Goal: Task Accomplishment & Management: Complete application form

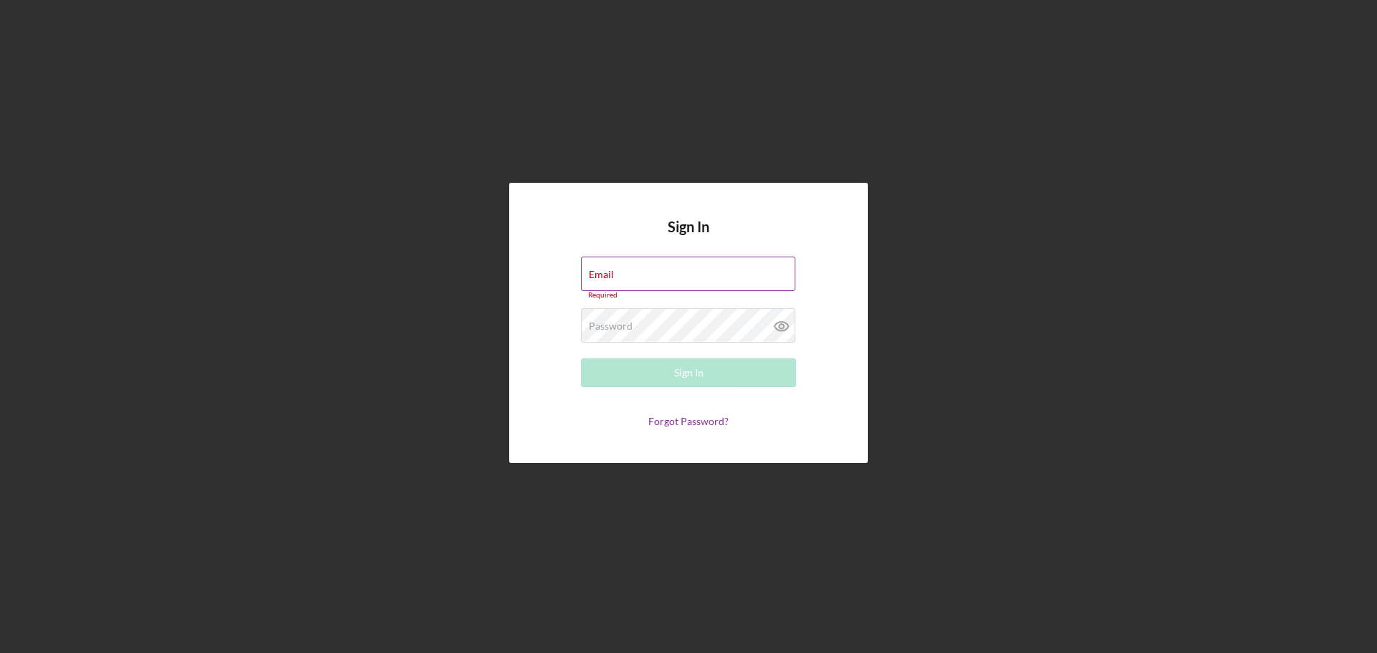
click at [691, 270] on div "Email Required" at bounding box center [688, 278] width 215 height 43
click at [691, 280] on input "Email" at bounding box center [688, 274] width 214 height 34
type input "[EMAIL_ADDRESS][DOMAIN_NAME]"
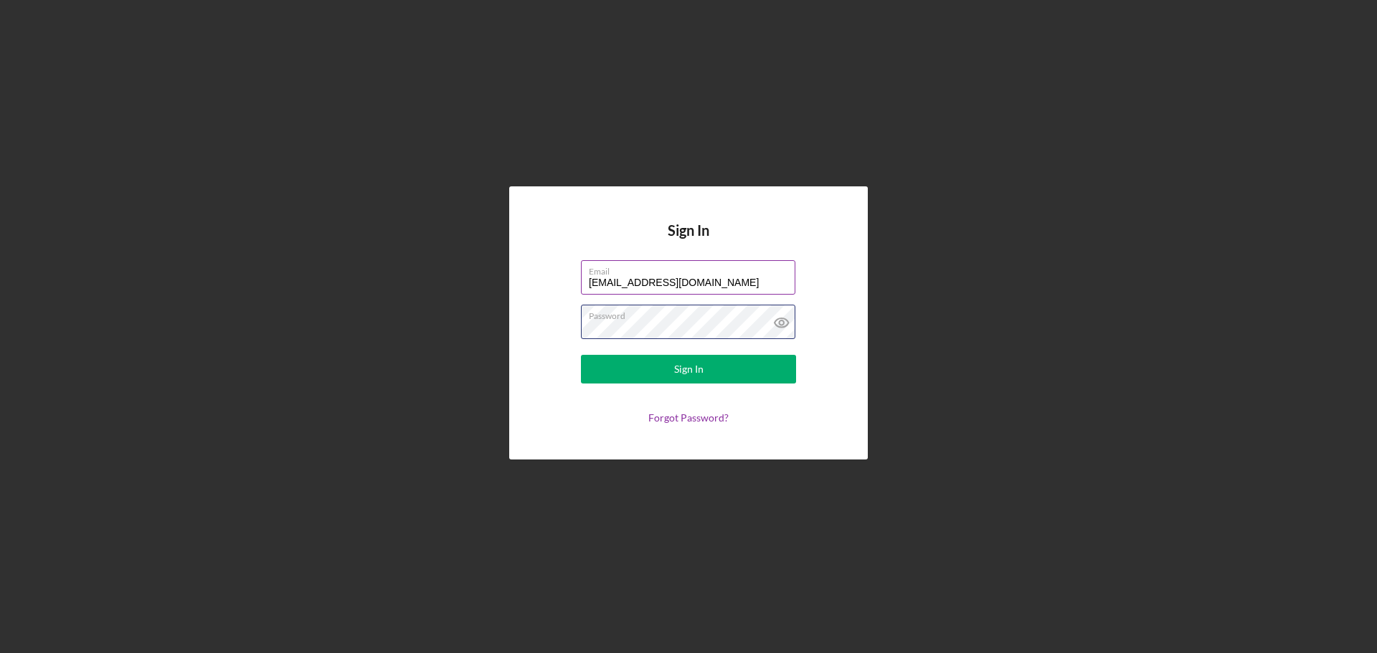
click at [581, 355] on button "Sign In" at bounding box center [688, 369] width 215 height 29
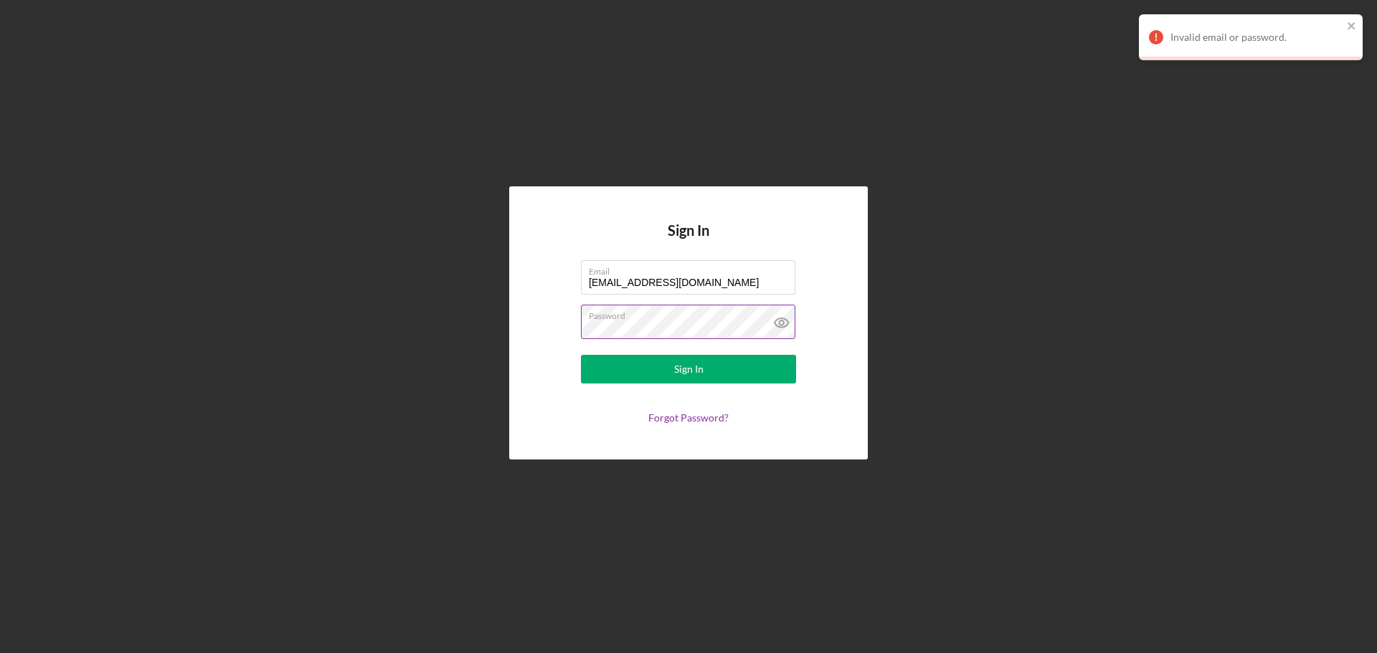
click at [782, 325] on icon at bounding box center [781, 323] width 4 height 4
click at [581, 355] on button "Sign In" at bounding box center [688, 369] width 215 height 29
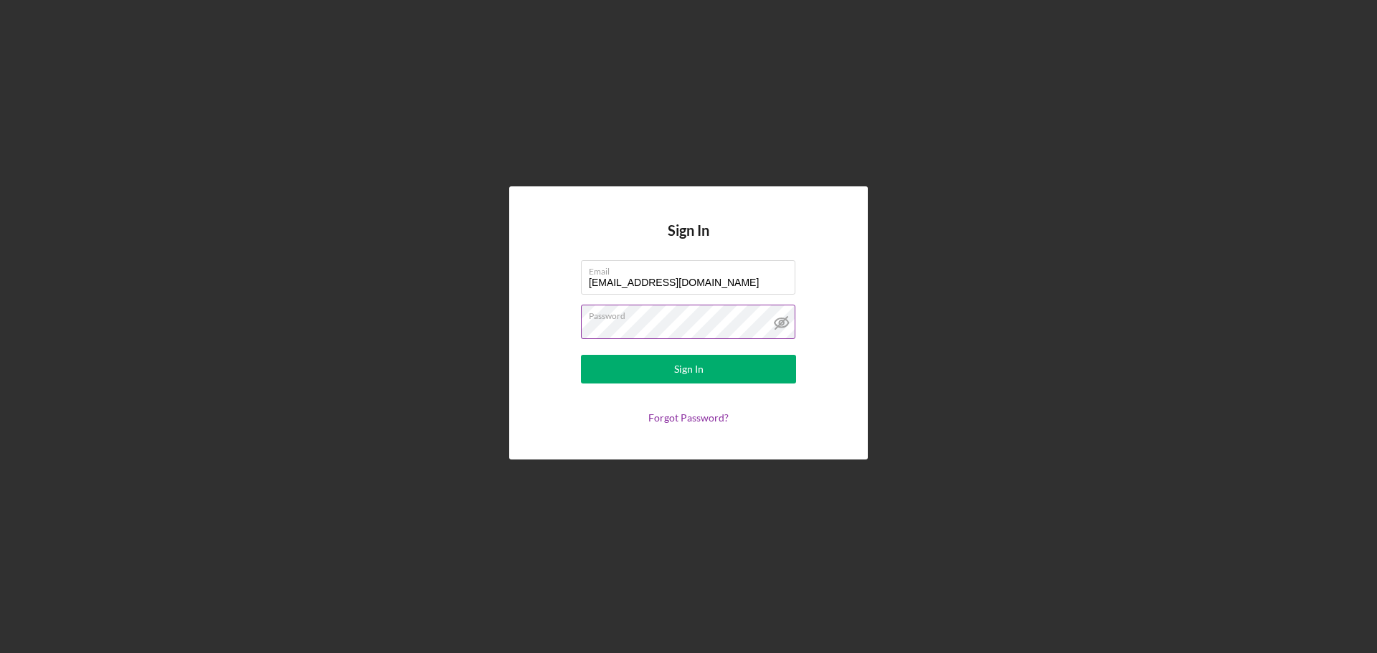
click at [581, 355] on button "Sign In" at bounding box center [688, 369] width 215 height 29
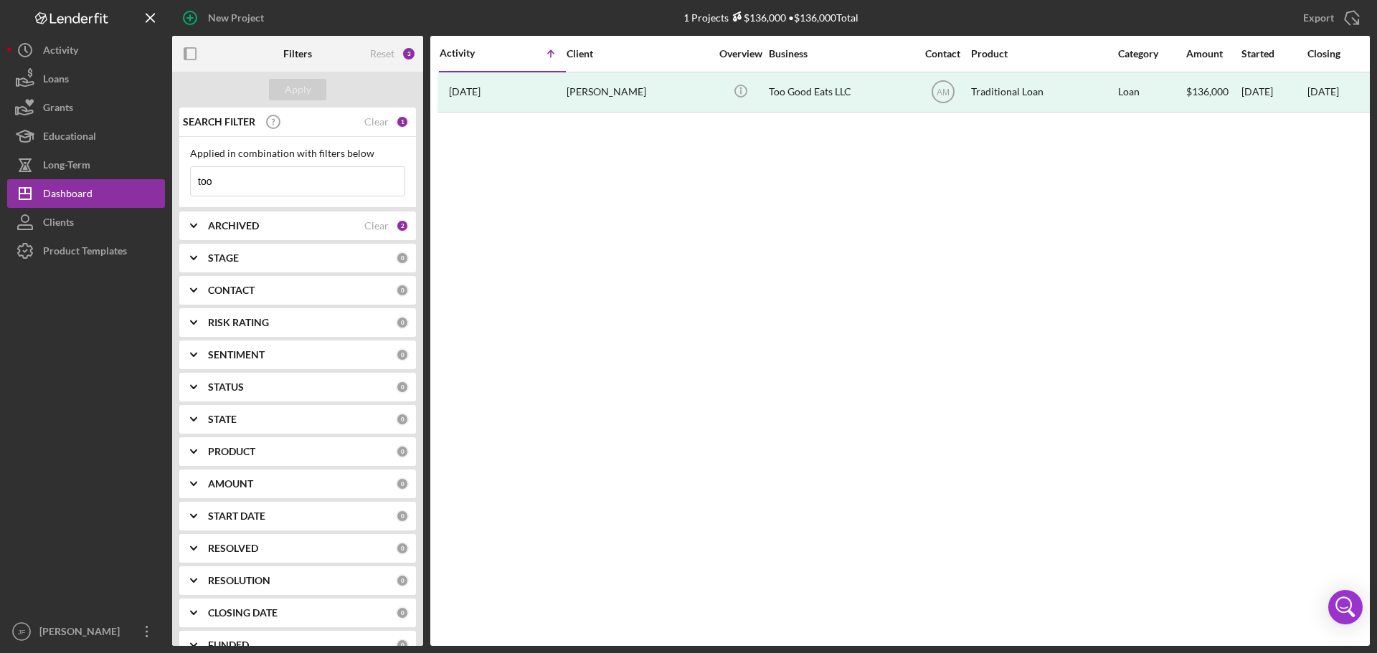
click at [277, 174] on input "too" at bounding box center [298, 181] width 214 height 29
type input "ts salon"
click at [285, 91] on div "Apply" at bounding box center [298, 90] width 27 height 22
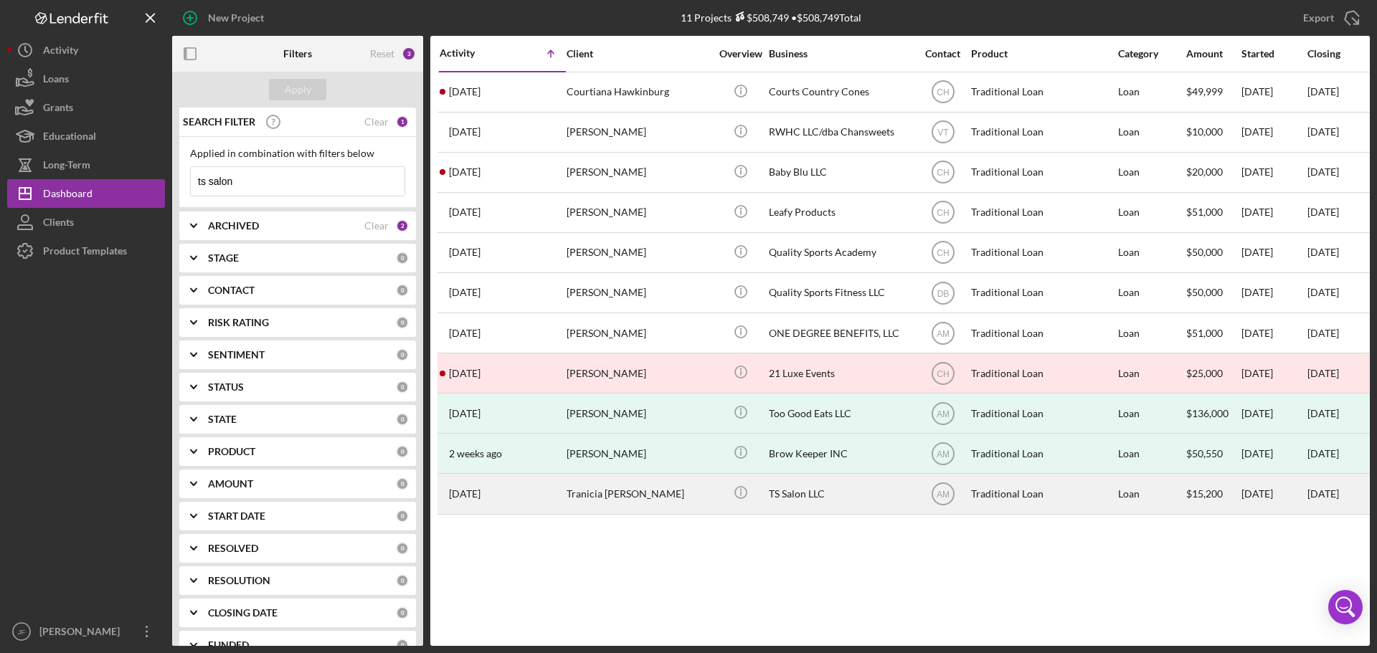
click at [643, 488] on div "Tranicia [PERSON_NAME]" at bounding box center [638, 494] width 143 height 38
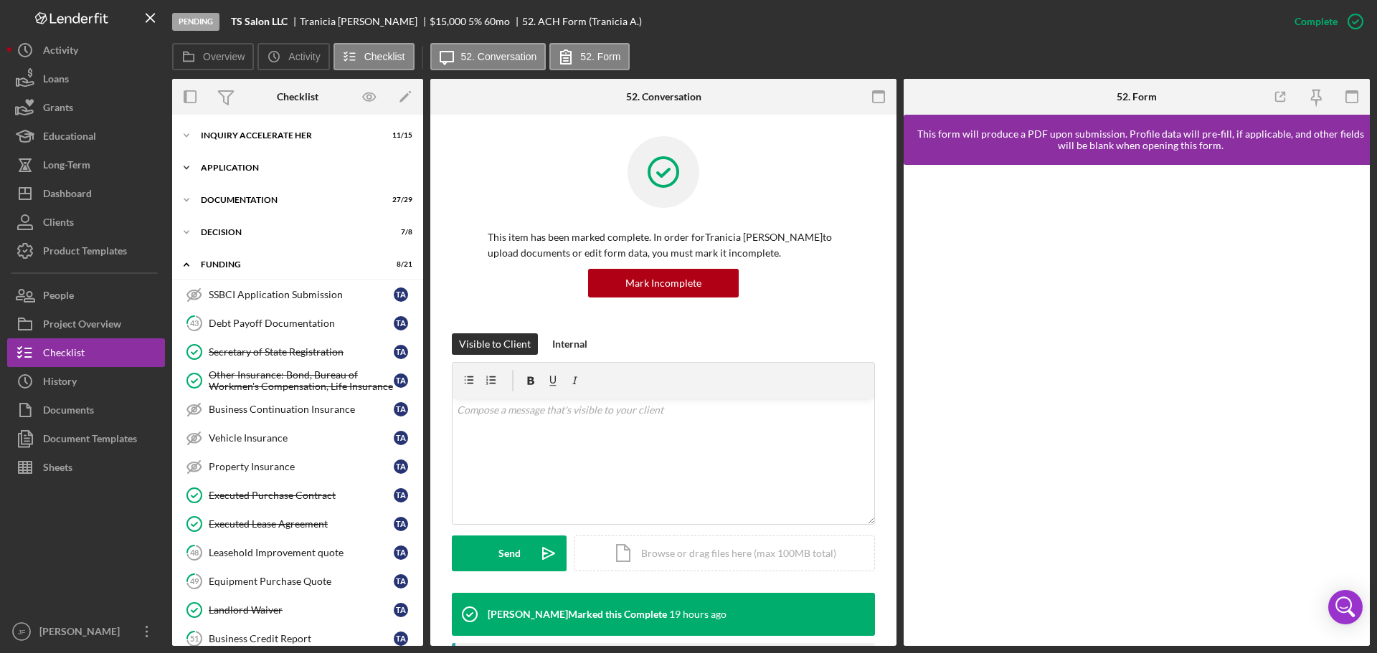
click at [255, 159] on div "Icon/Expander Application 9 / 12" at bounding box center [297, 167] width 251 height 29
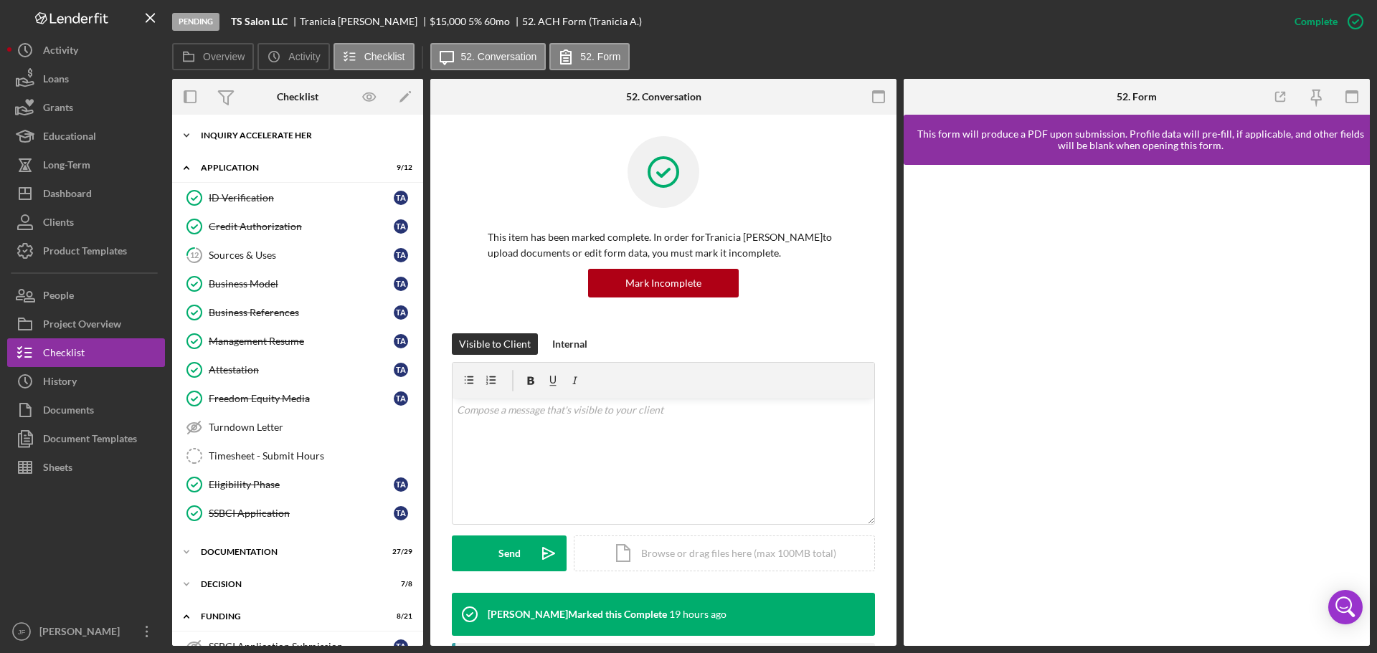
click at [265, 134] on div "Inquiry Accelerate Her" at bounding box center [303, 135] width 204 height 9
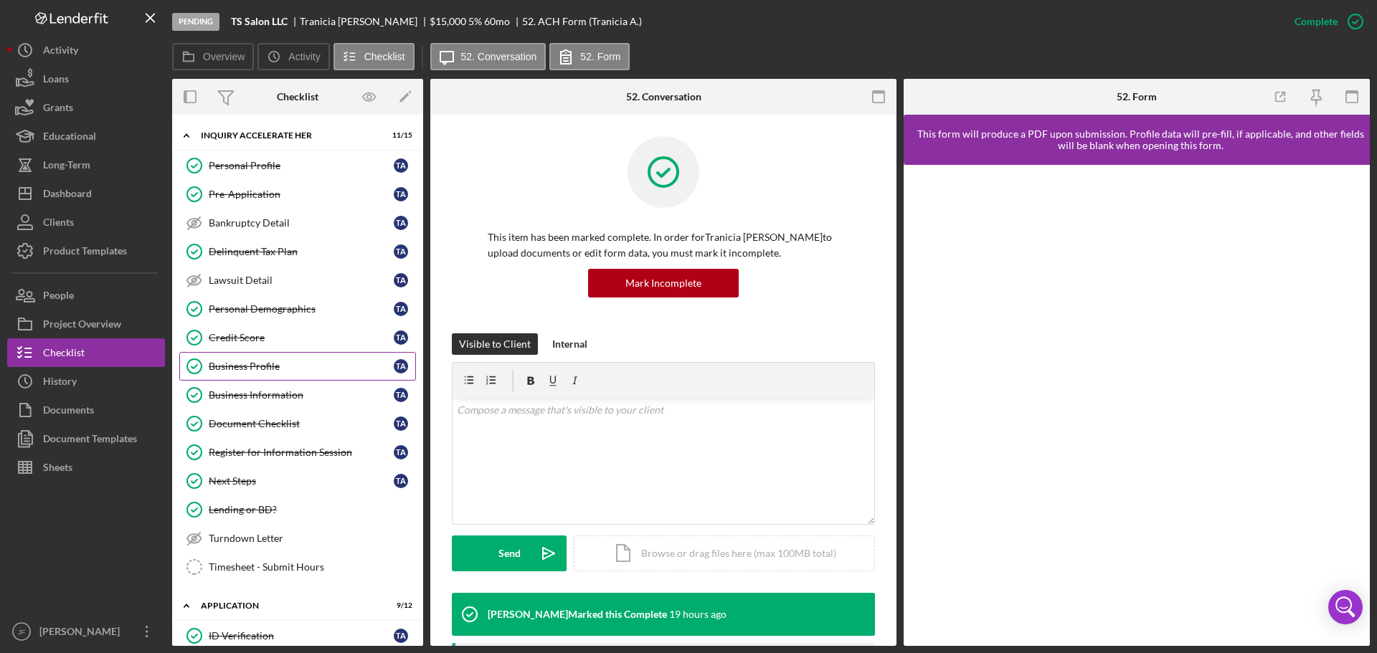
click at [252, 370] on div "Business Profile" at bounding box center [301, 366] width 185 height 11
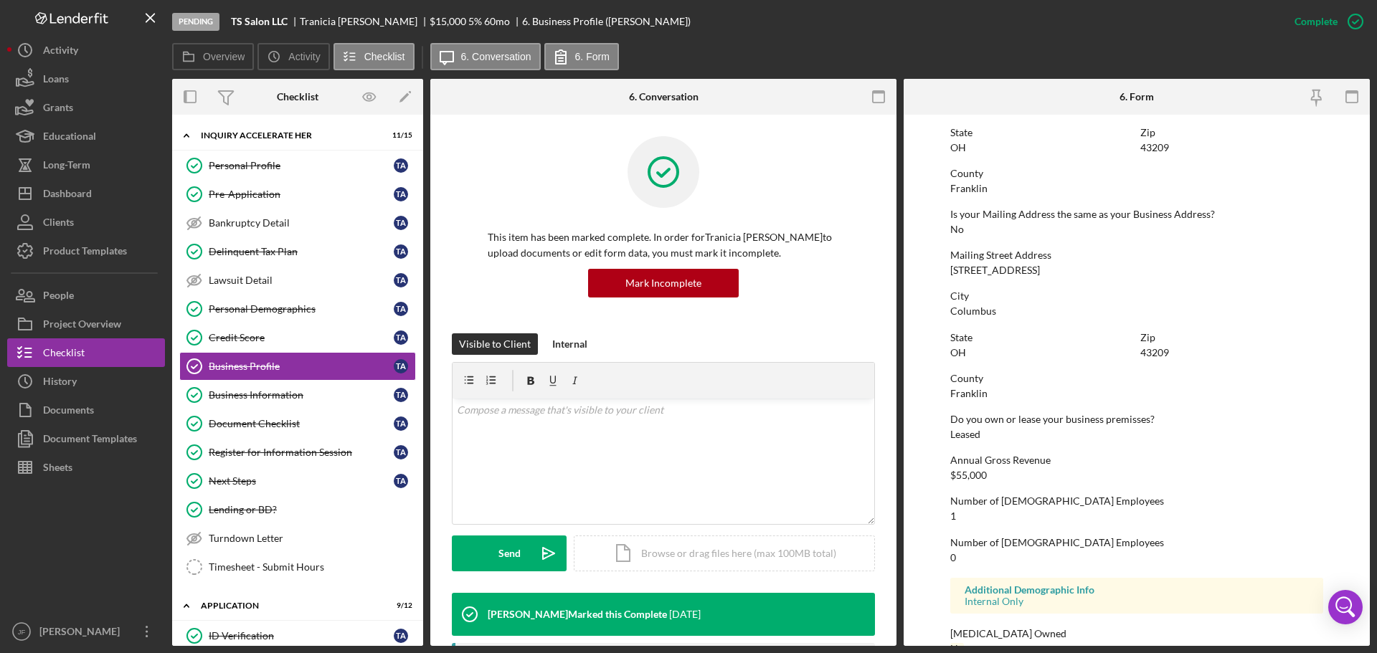
scroll to position [714, 0]
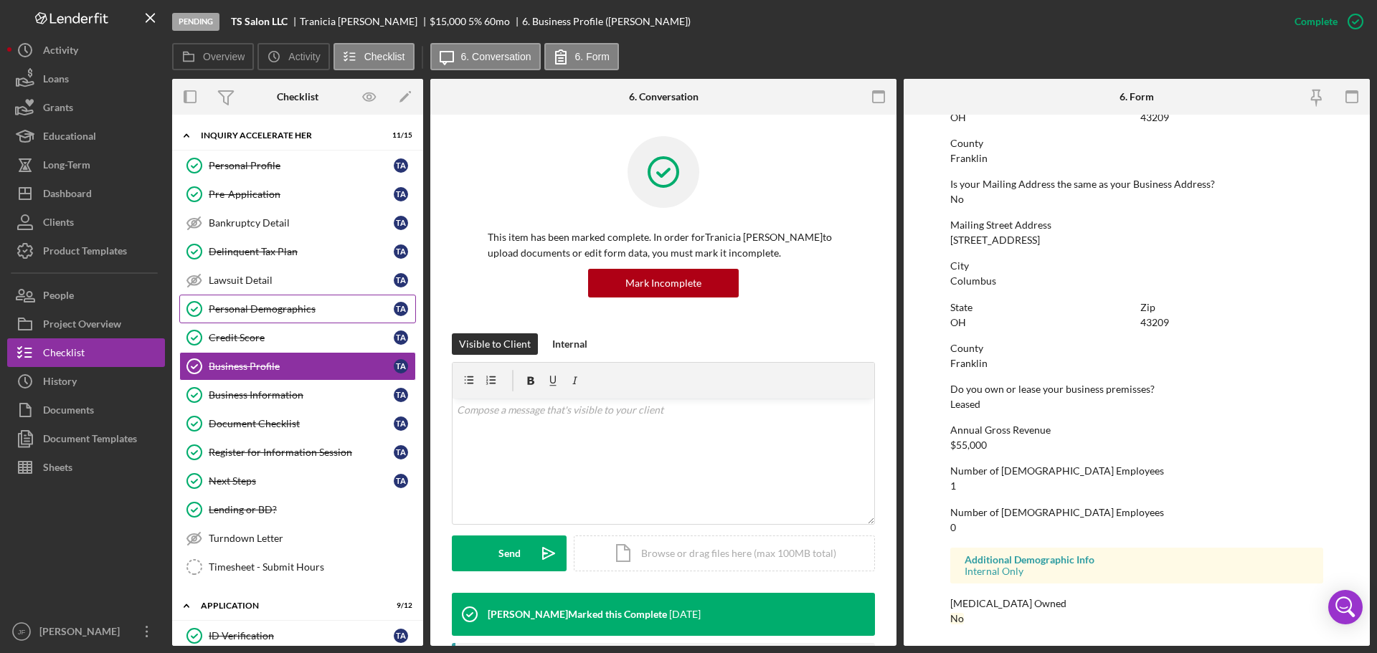
click at [257, 309] on div "Personal Demographics" at bounding box center [301, 308] width 185 height 11
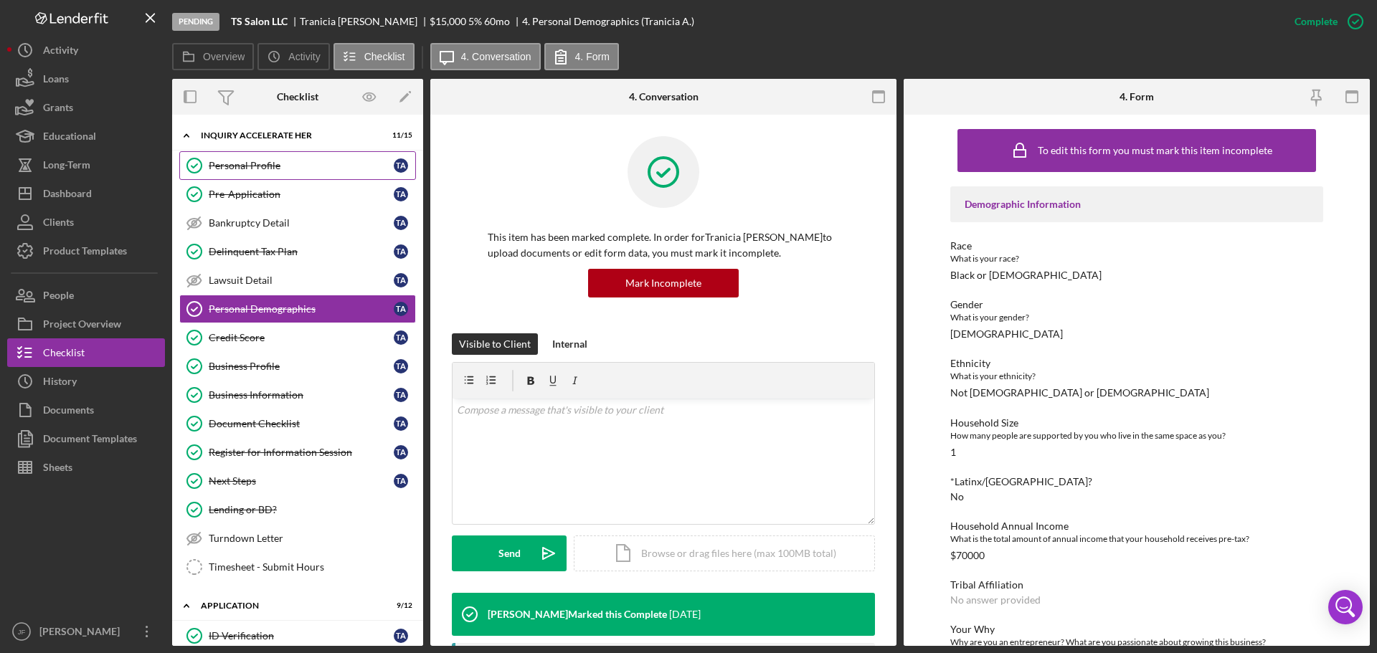
click at [254, 164] on div "Personal Profile" at bounding box center [301, 165] width 185 height 11
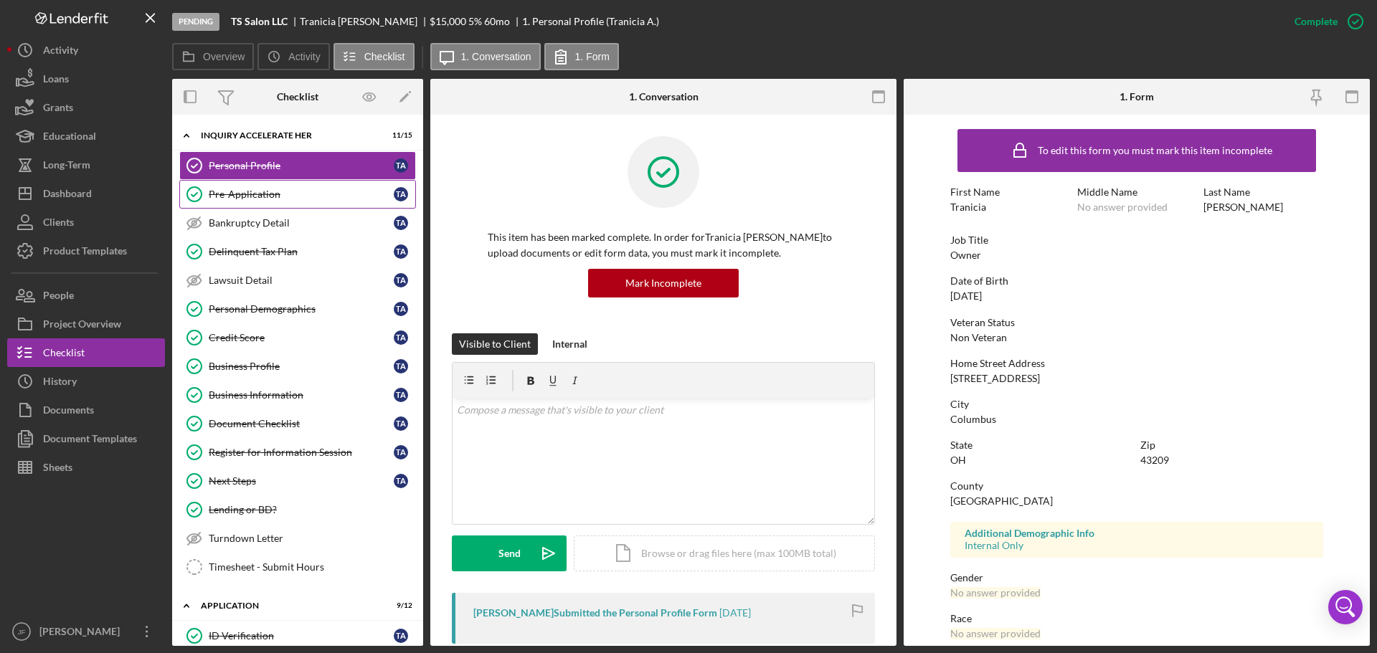
click at [266, 191] on div "Pre-Application" at bounding box center [301, 194] width 185 height 11
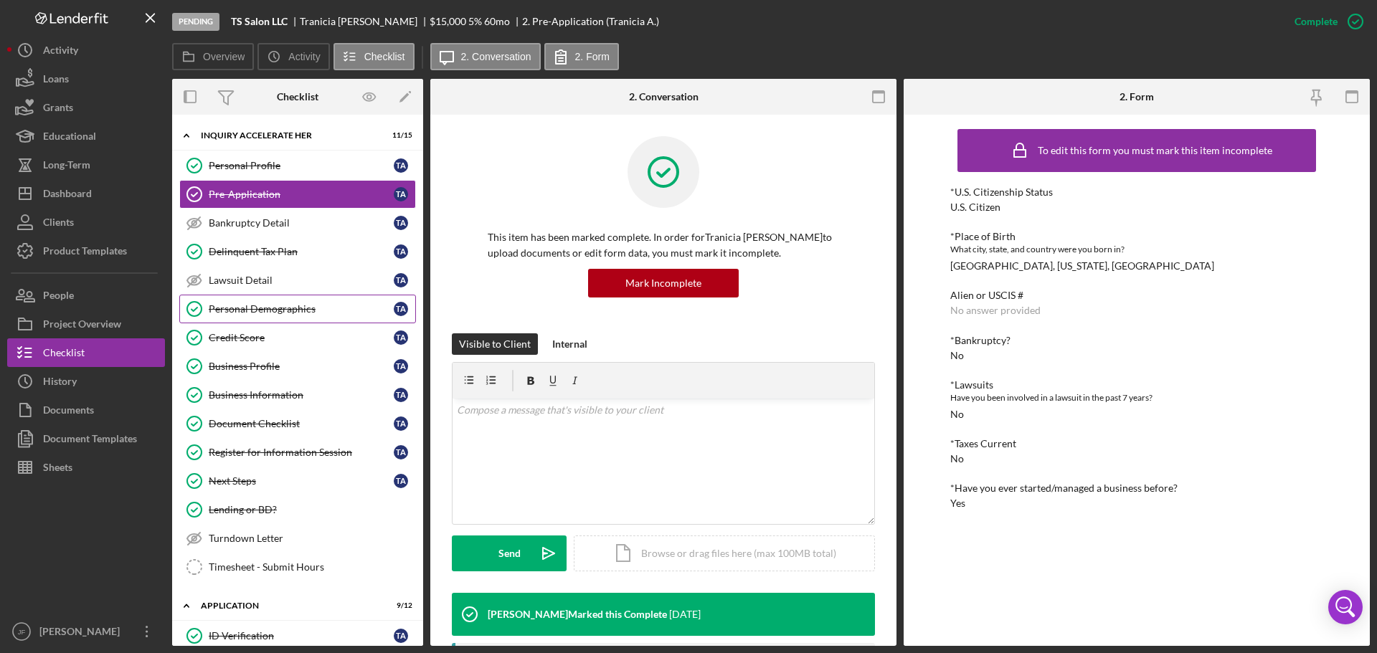
click at [250, 313] on div "Personal Demographics" at bounding box center [301, 308] width 185 height 11
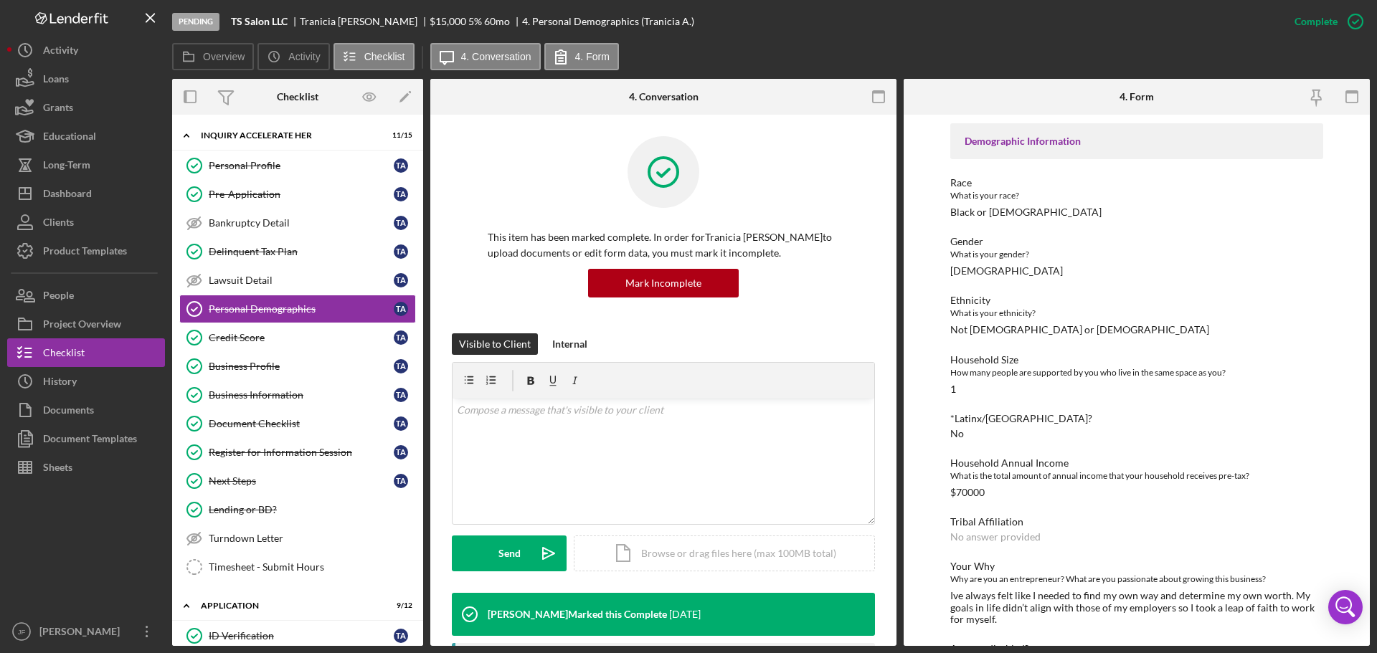
scroll to position [108, 0]
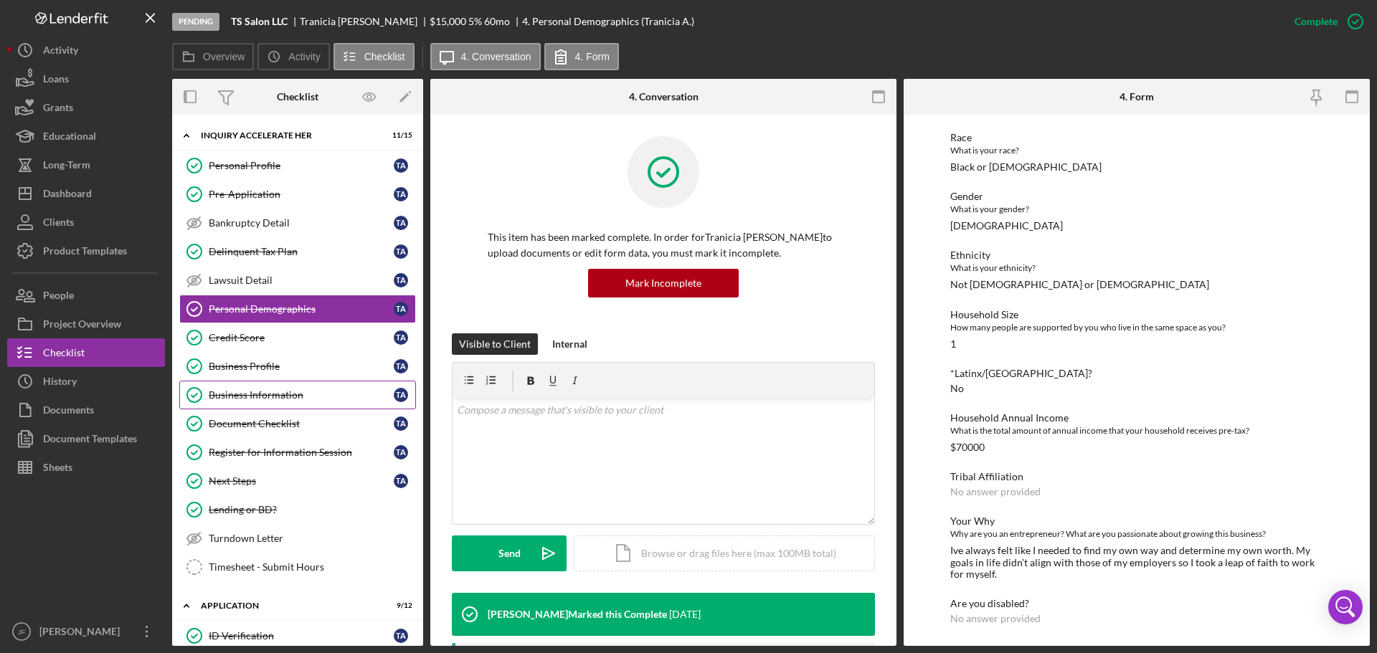
click at [268, 399] on div "Business Information" at bounding box center [301, 394] width 185 height 11
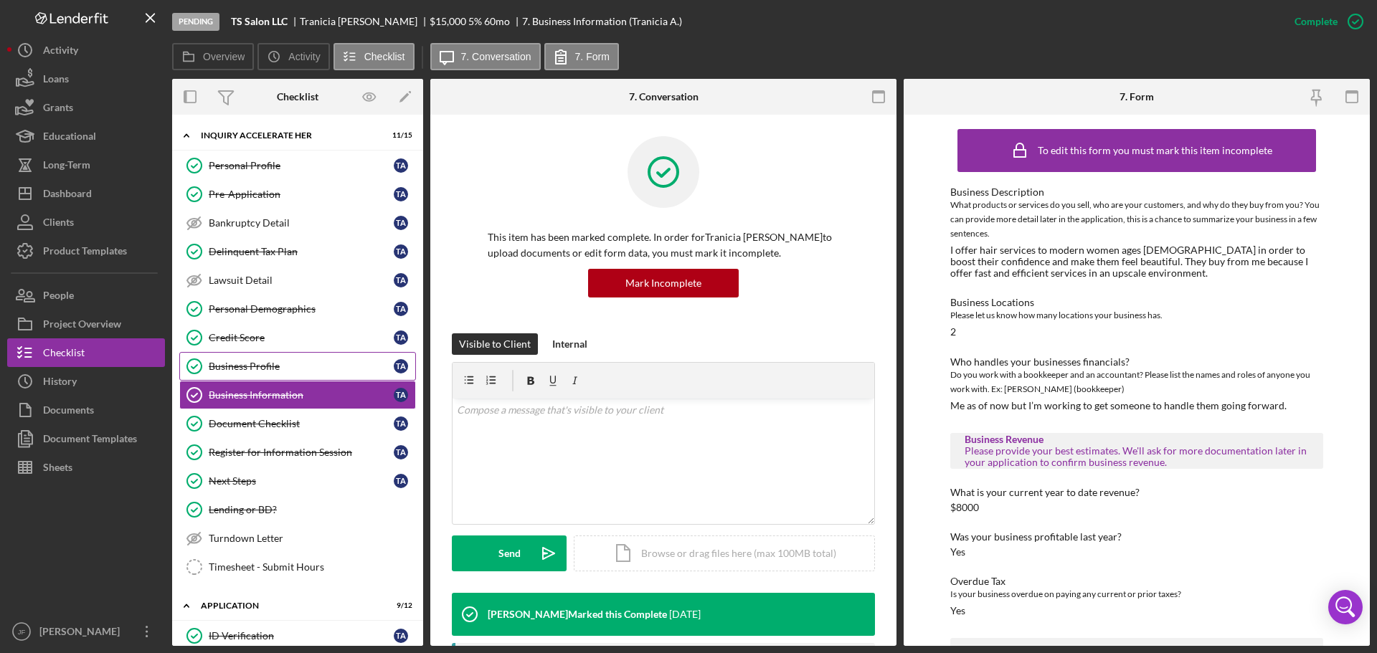
click at [273, 368] on div "Business Profile" at bounding box center [301, 366] width 185 height 11
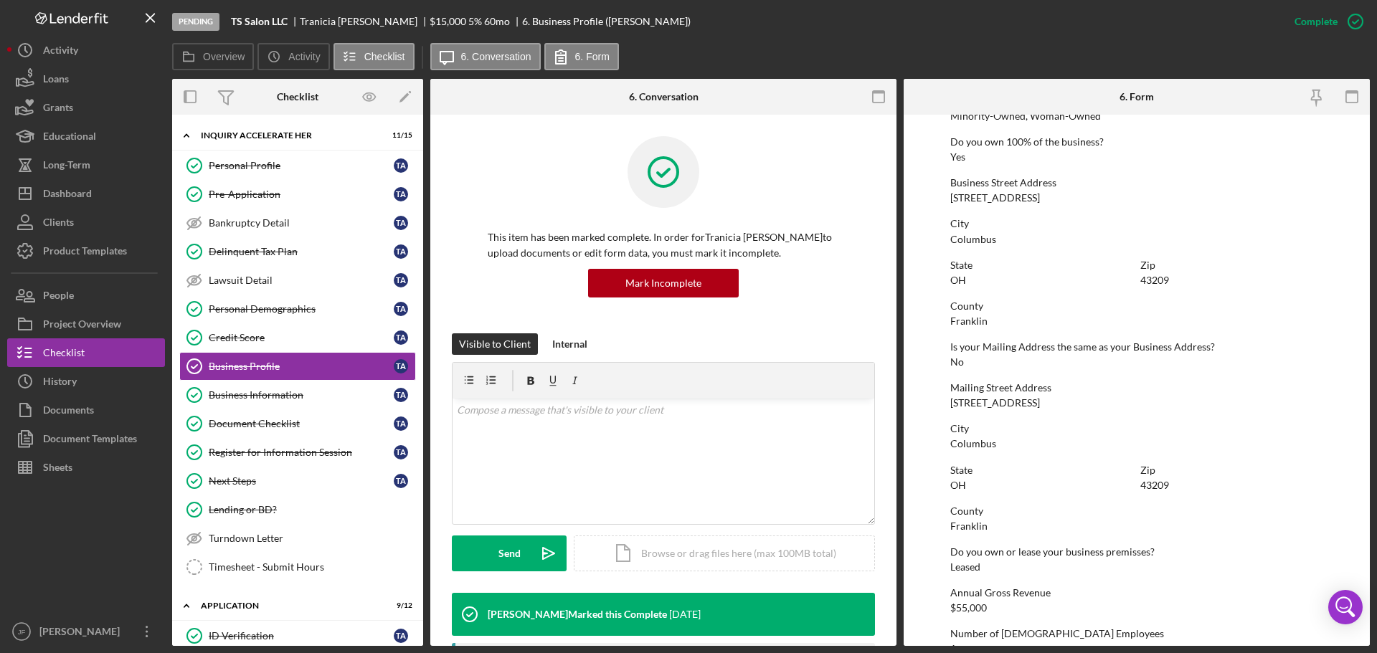
scroll to position [356, 0]
